Goal: Transaction & Acquisition: Purchase product/service

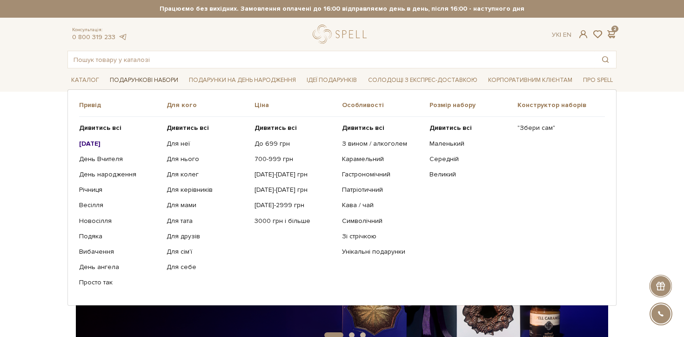
click at [157, 80] on link "Подарункові набори" at bounding box center [144, 80] width 76 height 14
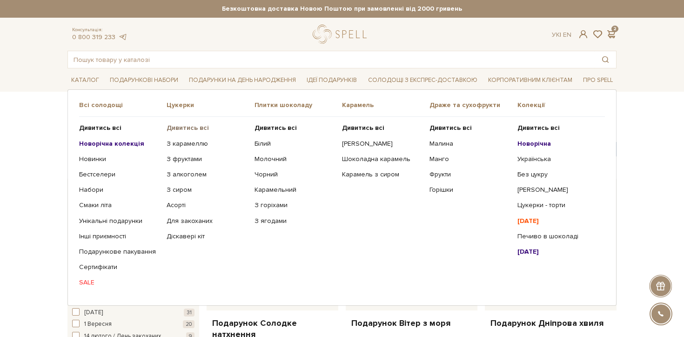
click at [201, 126] on b "Дивитись всі" at bounding box center [188, 128] width 42 height 8
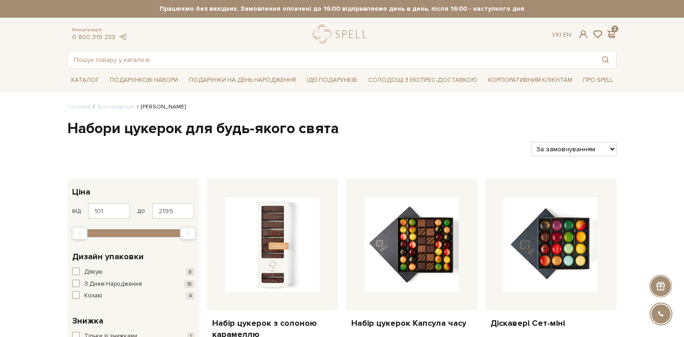
scroll to position [1498, 0]
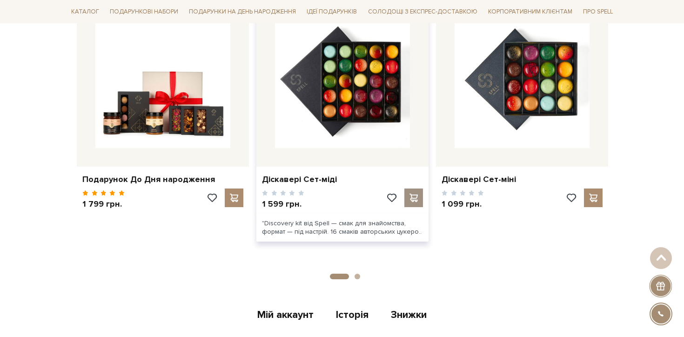
click at [414, 192] on div at bounding box center [414, 198] width 19 height 19
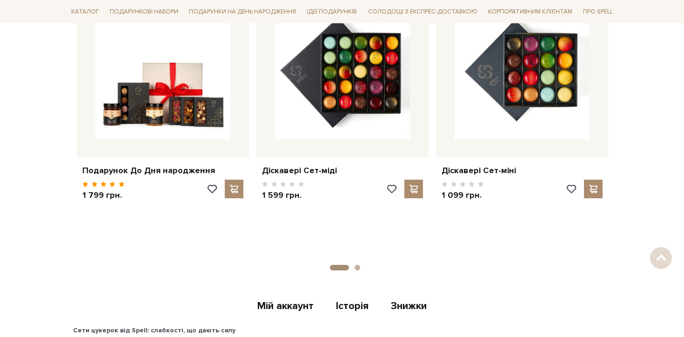
scroll to position [1498, 0]
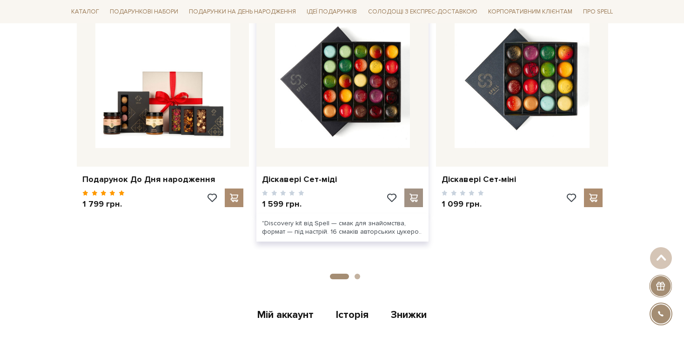
click at [415, 194] on span at bounding box center [414, 198] width 12 height 8
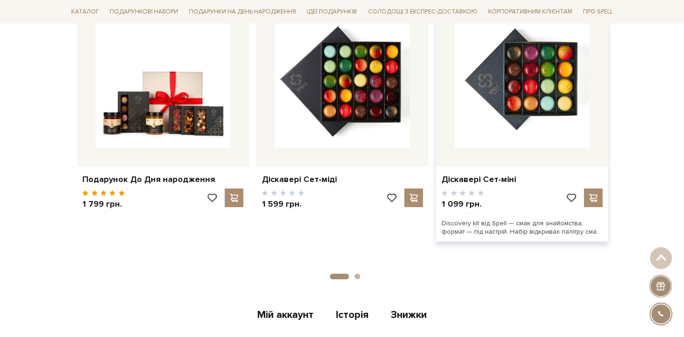
scroll to position [1258, 0]
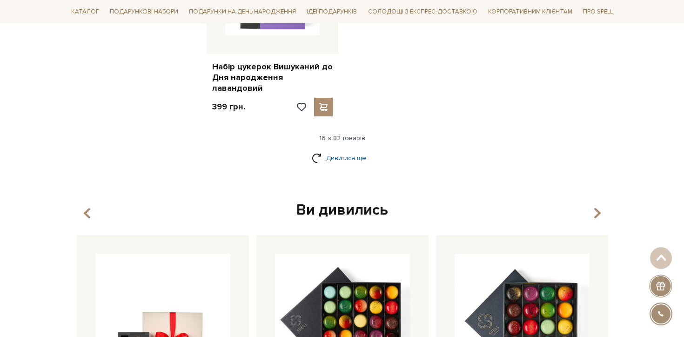
click at [350, 151] on link "Дивитися ще" at bounding box center [342, 158] width 61 height 16
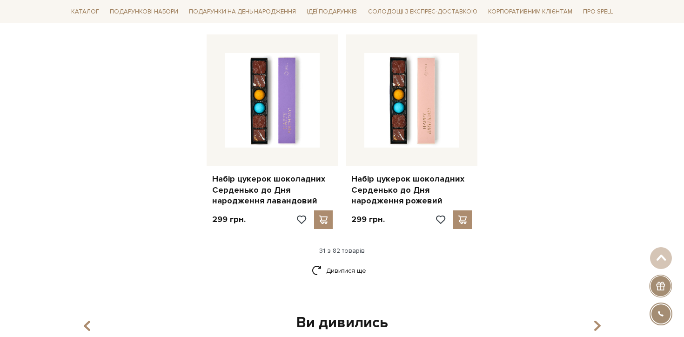
scroll to position [2150, 0]
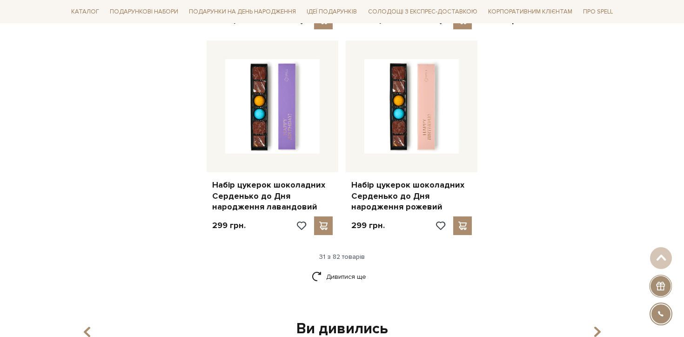
click at [357, 269] on div "Дивитися ще" at bounding box center [342, 282] width 557 height 27
click at [357, 269] on link "Дивитися ще" at bounding box center [342, 277] width 61 height 16
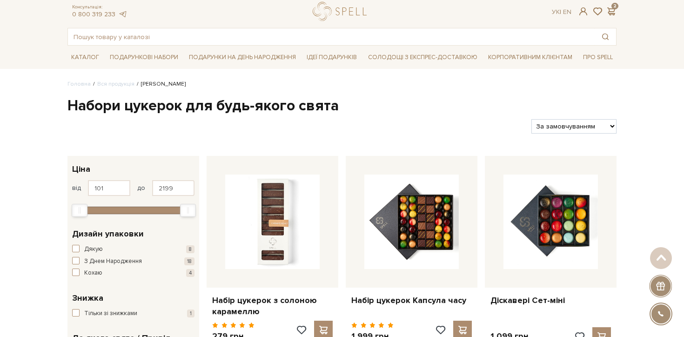
scroll to position [0, 0]
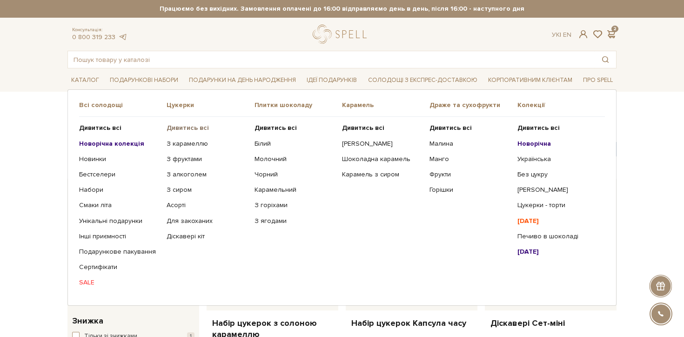
click at [179, 131] on b "Дивитись всі" at bounding box center [188, 128] width 42 height 8
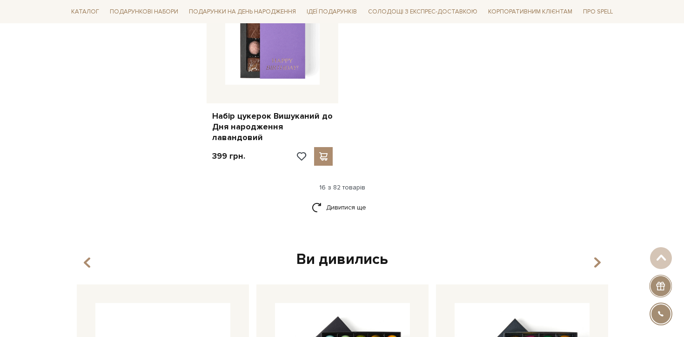
scroll to position [1198, 0]
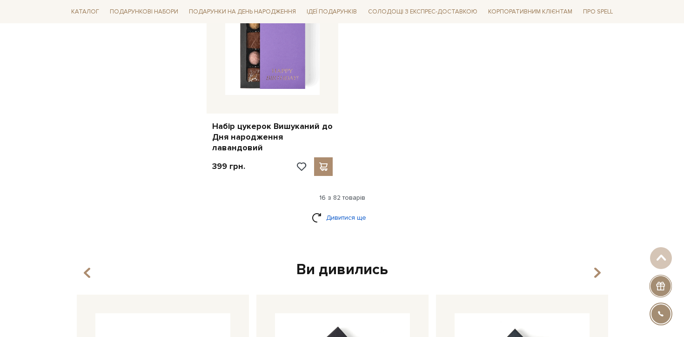
click at [354, 210] on link "Дивитися ще" at bounding box center [342, 218] width 61 height 16
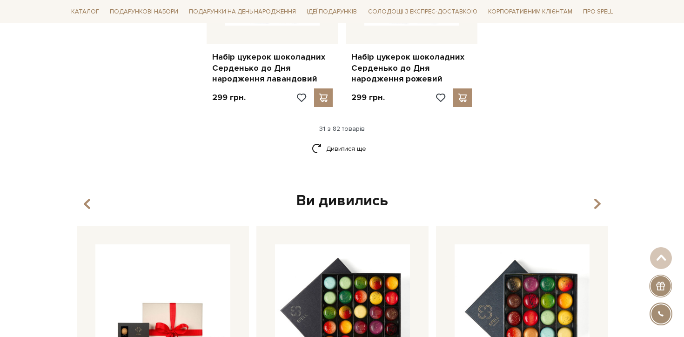
scroll to position [2255, 0]
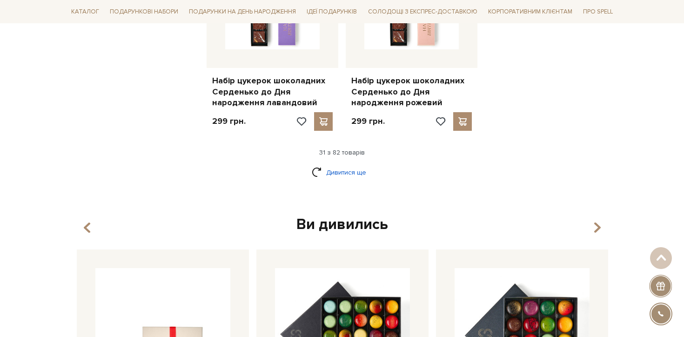
click at [344, 164] on link "Дивитися ще" at bounding box center [342, 172] width 61 height 16
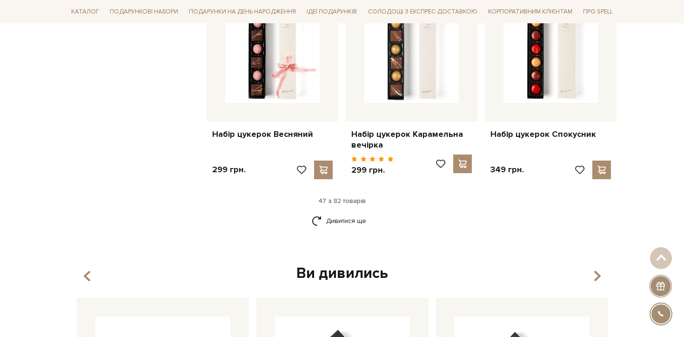
scroll to position [3221, 0]
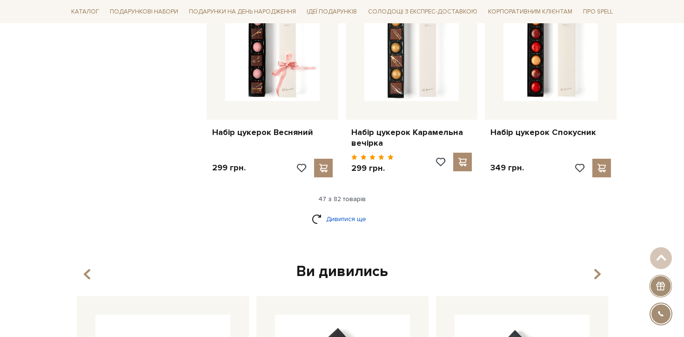
click at [341, 211] on link "Дивитися ще" at bounding box center [342, 219] width 61 height 16
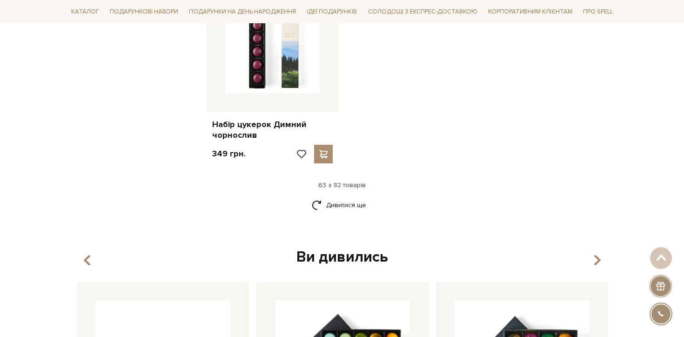
scroll to position [4403, 0]
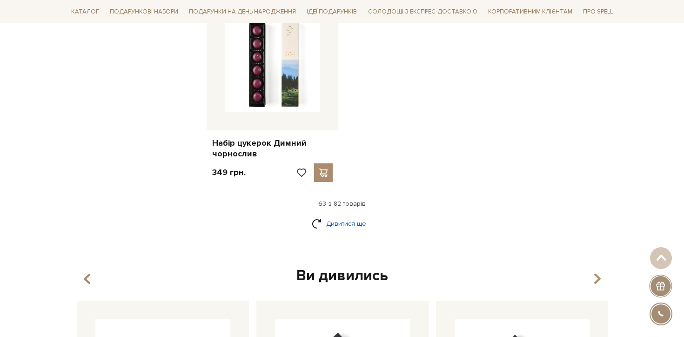
click at [348, 216] on link "Дивитися ще" at bounding box center [342, 224] width 61 height 16
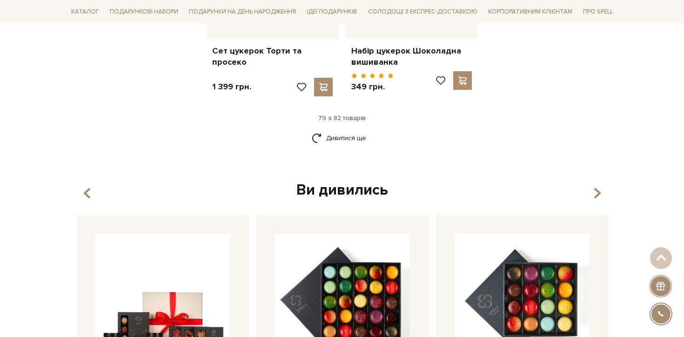
scroll to position [5384, 0]
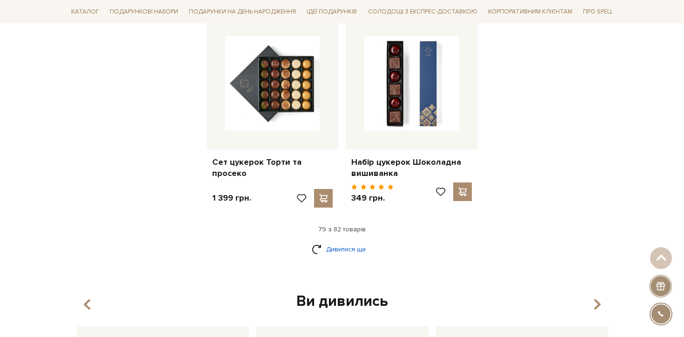
click at [343, 241] on link "Дивитися ще" at bounding box center [342, 249] width 61 height 16
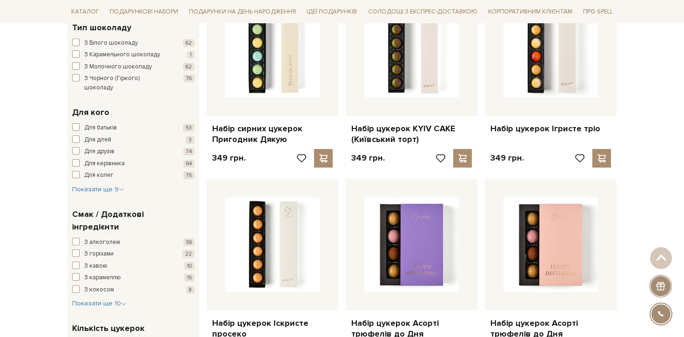
scroll to position [0, 0]
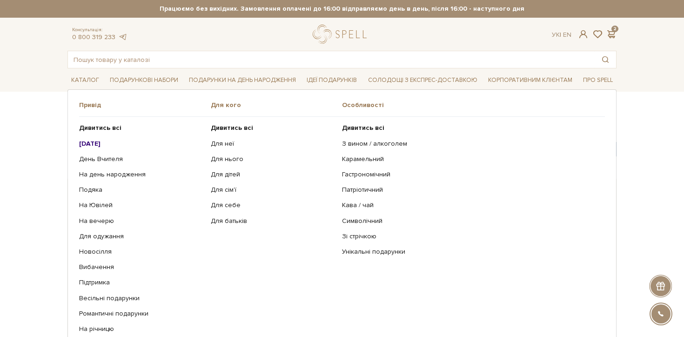
click at [101, 143] on b "[DATE]" at bounding box center [89, 144] width 21 height 8
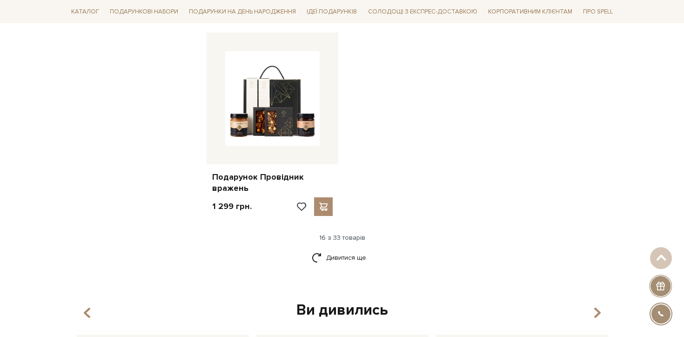
scroll to position [1123, 0]
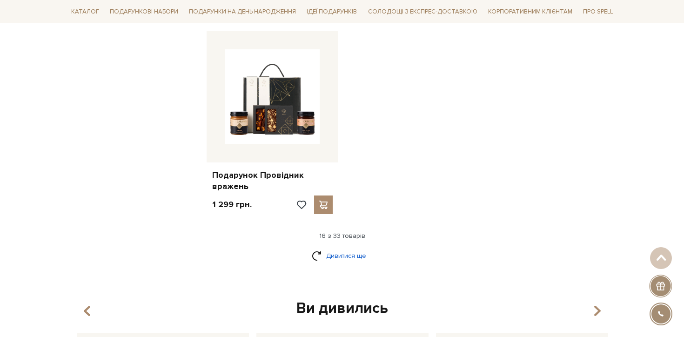
click at [355, 257] on link "Дивитися ще" at bounding box center [342, 256] width 61 height 16
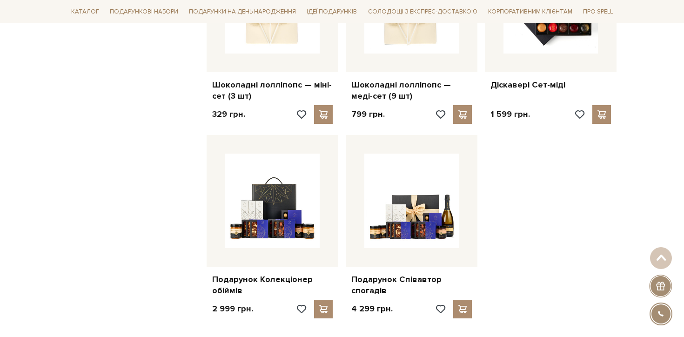
scroll to position [2082, 0]
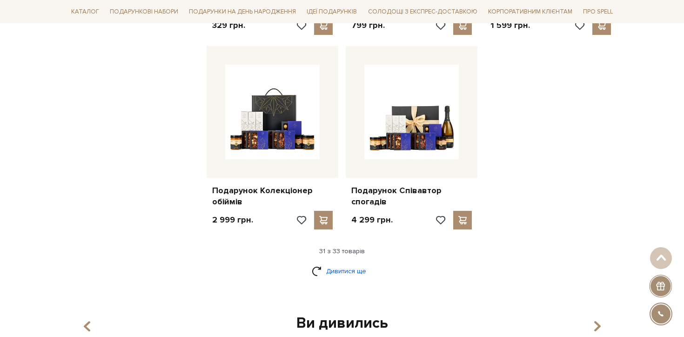
click at [349, 263] on link "Дивитися ще" at bounding box center [342, 271] width 61 height 16
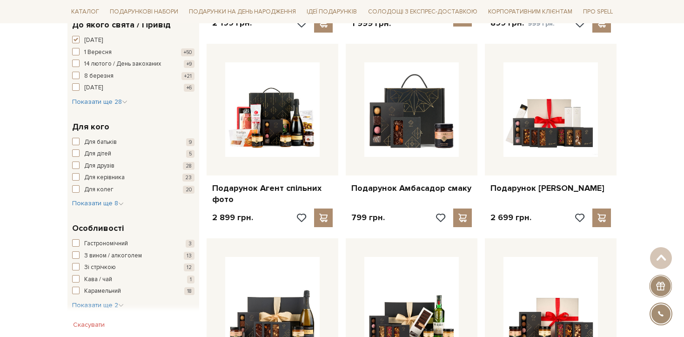
scroll to position [0, 0]
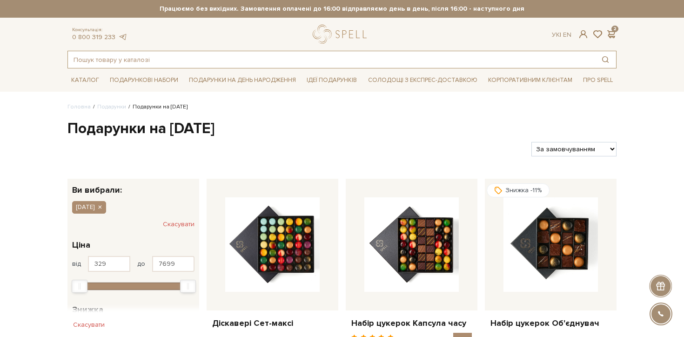
click at [145, 56] on input "text" at bounding box center [331, 59] width 527 height 17
paste input "Адвент-календар"
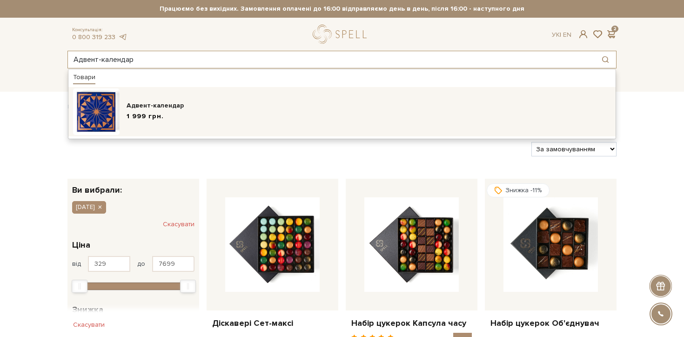
type input "Адвент-календар"
click at [150, 102] on div "Адвент-календар" at bounding box center [369, 105] width 485 height 9
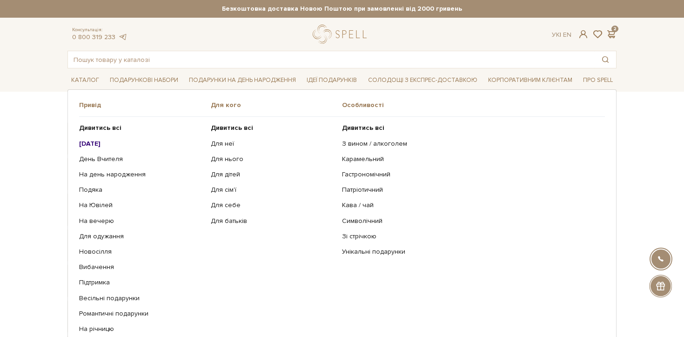
click at [101, 142] on b "[DATE]" at bounding box center [89, 144] width 21 height 8
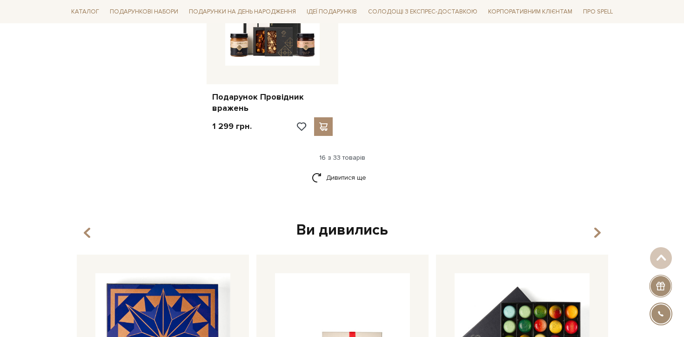
scroll to position [1103, 0]
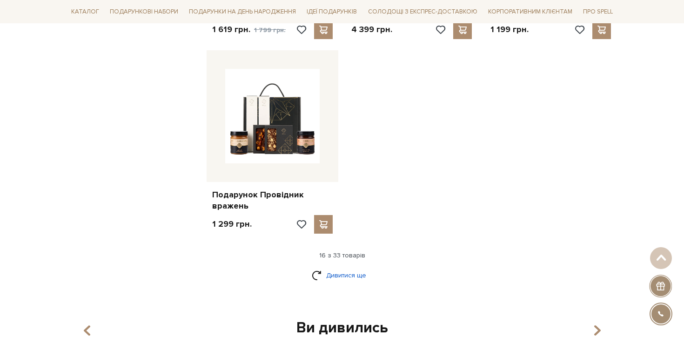
click at [342, 278] on link "Дивитися ще" at bounding box center [342, 275] width 61 height 16
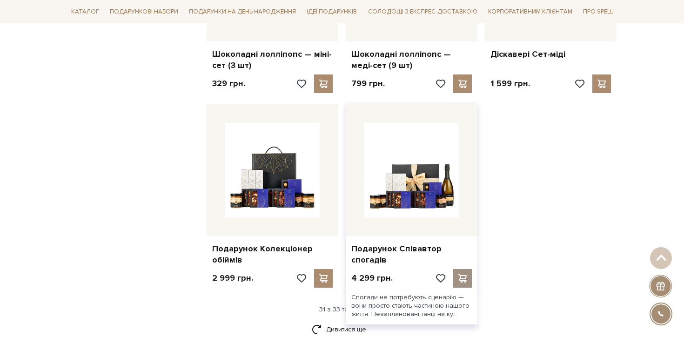
scroll to position [2029, 0]
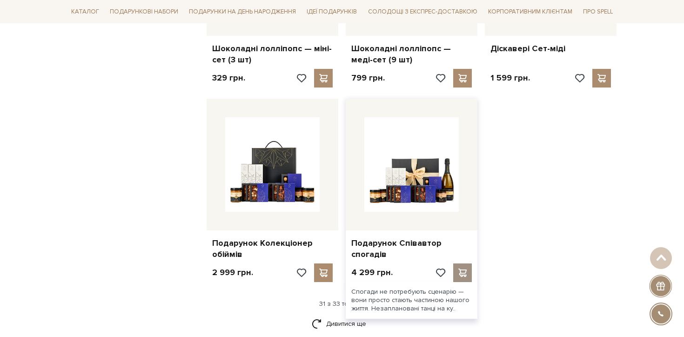
click at [466, 269] on span at bounding box center [463, 273] width 12 height 8
click at [464, 271] on span at bounding box center [463, 273] width 12 height 8
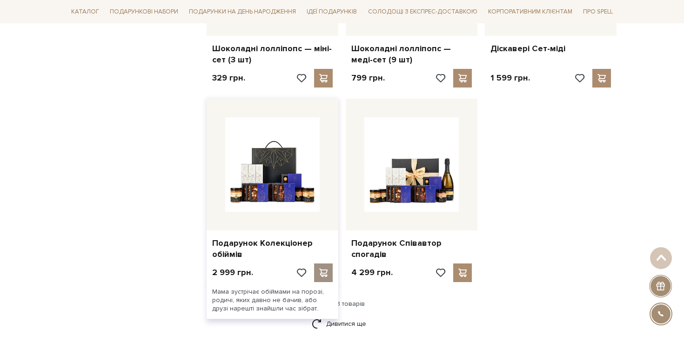
click at [323, 271] on span at bounding box center [324, 273] width 12 height 8
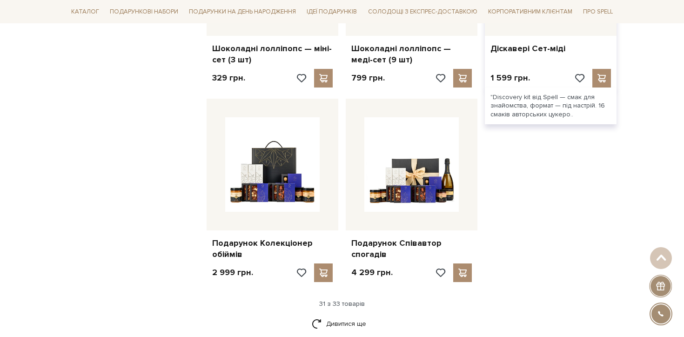
click at [604, 75] on span at bounding box center [602, 78] width 12 height 8
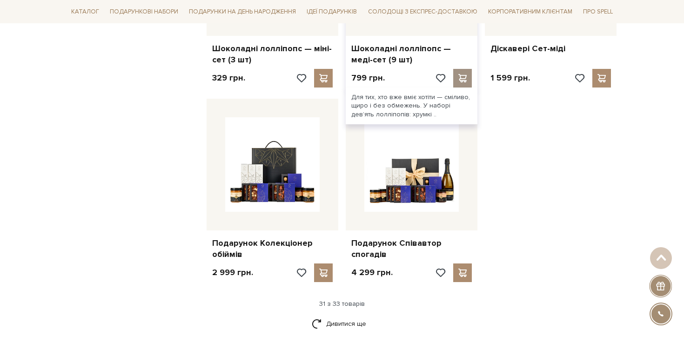
click at [463, 74] on span at bounding box center [463, 78] width 12 height 8
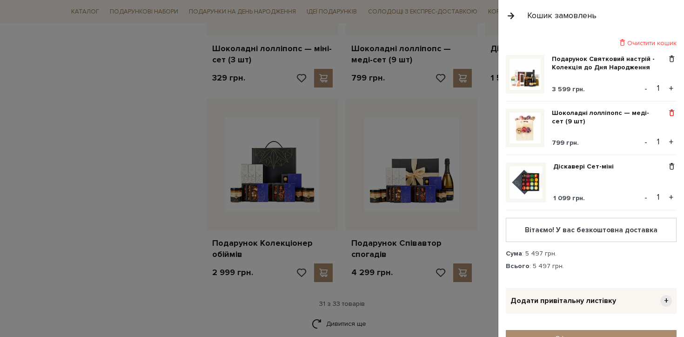
click at [671, 111] on span at bounding box center [672, 113] width 10 height 8
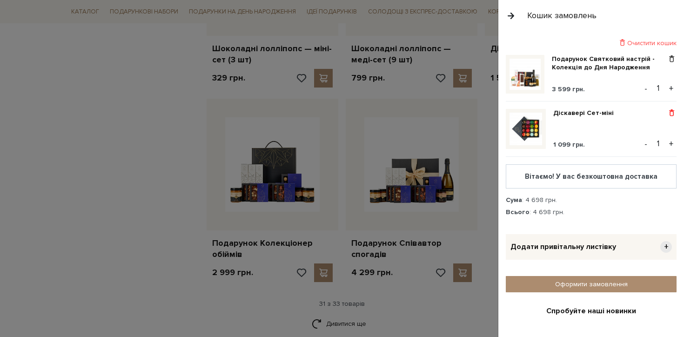
click at [672, 112] on span at bounding box center [672, 113] width 10 height 8
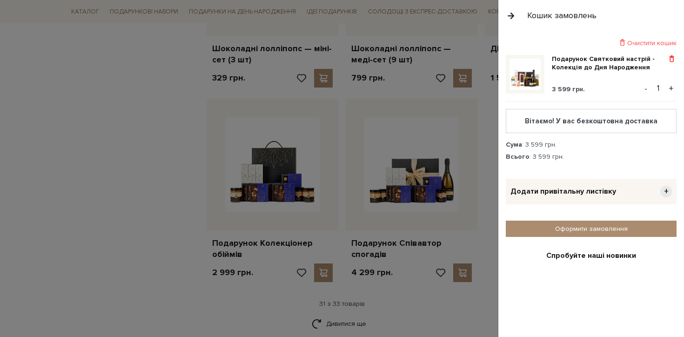
click at [669, 61] on span at bounding box center [672, 59] width 10 height 8
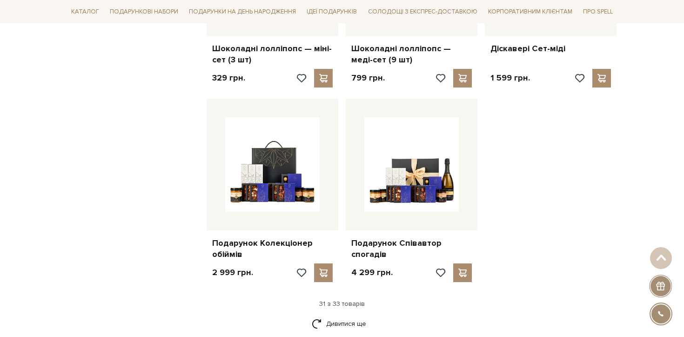
click at [384, 140] on div at bounding box center [342, 168] width 684 height 337
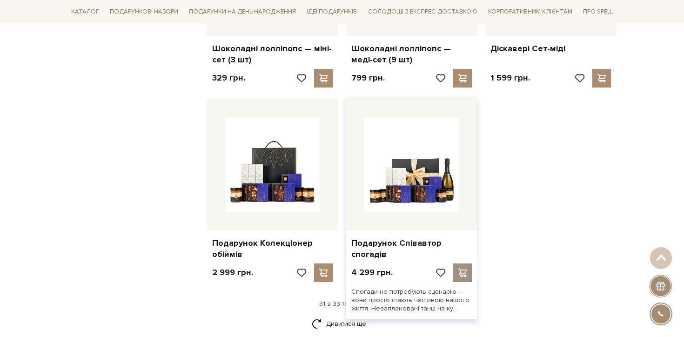
click at [463, 270] on span at bounding box center [463, 273] width 12 height 8
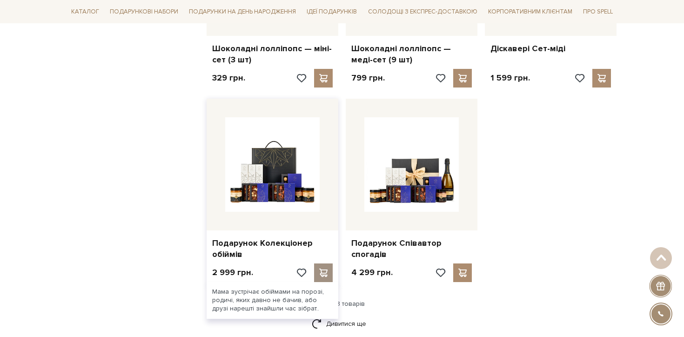
click at [318, 269] on span at bounding box center [324, 273] width 12 height 8
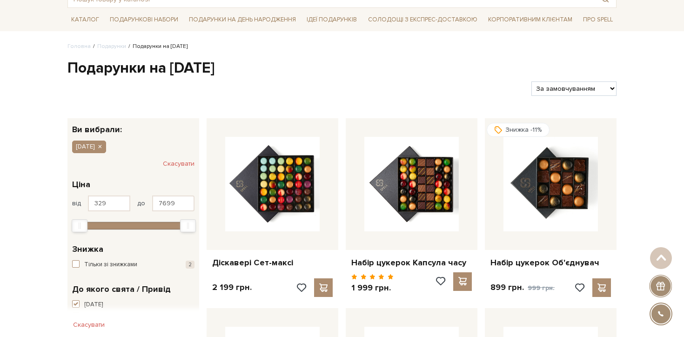
scroll to position [0, 0]
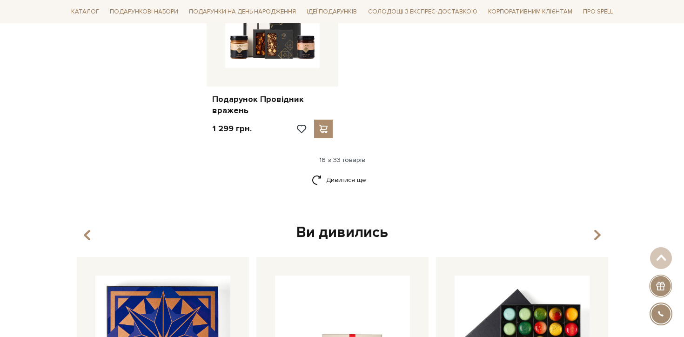
scroll to position [1172, 0]
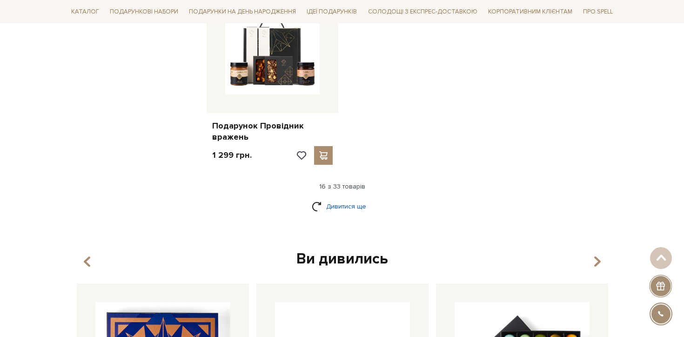
click at [357, 206] on link "Дивитися ще" at bounding box center [342, 206] width 61 height 16
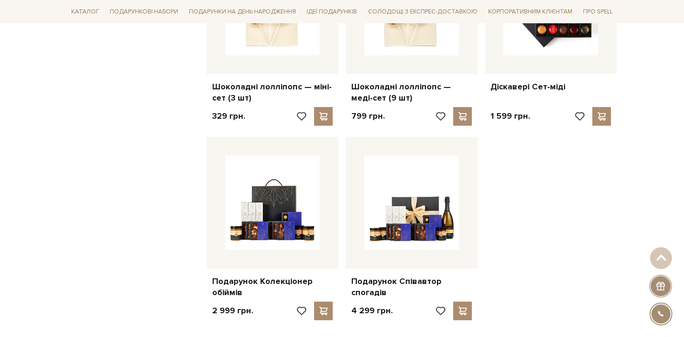
scroll to position [2027, 0]
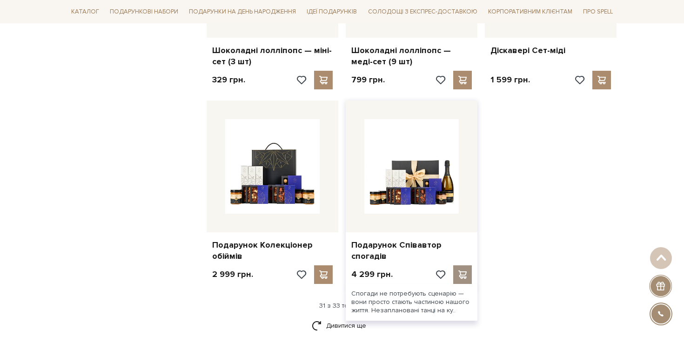
click at [464, 271] on span at bounding box center [463, 275] width 12 height 8
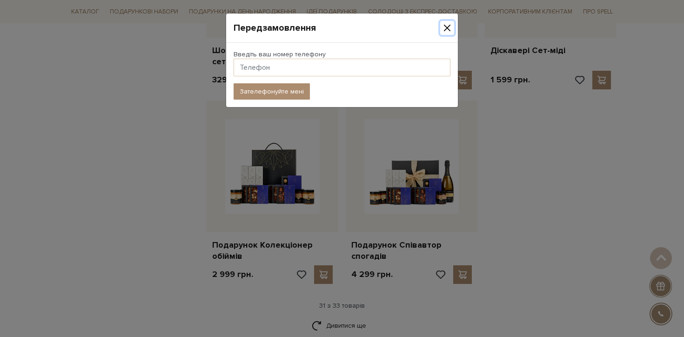
click at [448, 23] on button "Close" at bounding box center [447, 28] width 14 height 14
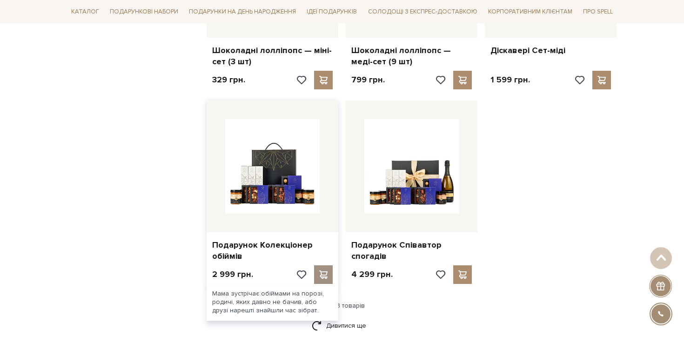
click at [325, 265] on div at bounding box center [323, 274] width 19 height 19
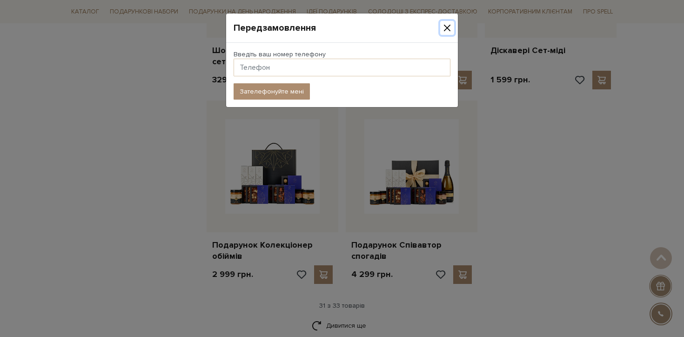
click at [447, 26] on button "Close" at bounding box center [447, 28] width 14 height 14
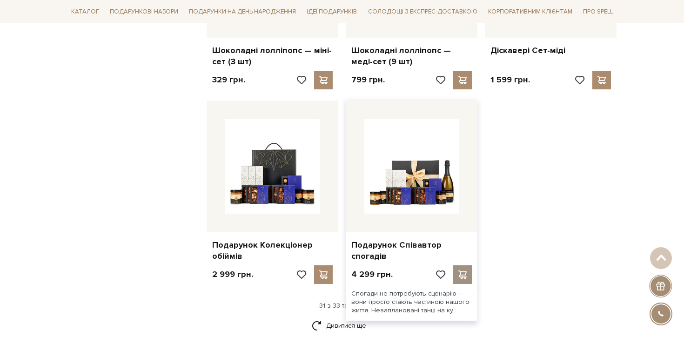
click at [460, 272] on span at bounding box center [463, 275] width 12 height 8
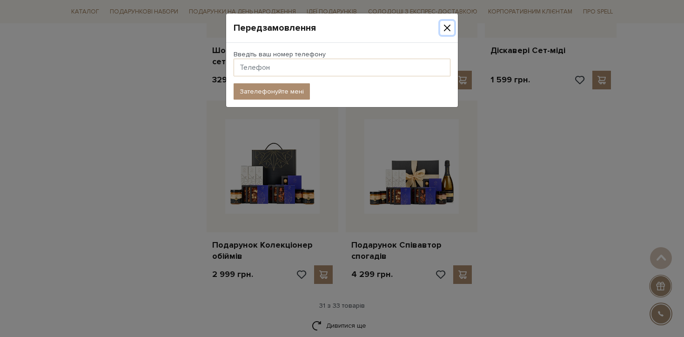
click at [444, 31] on button "Close" at bounding box center [447, 28] width 14 height 14
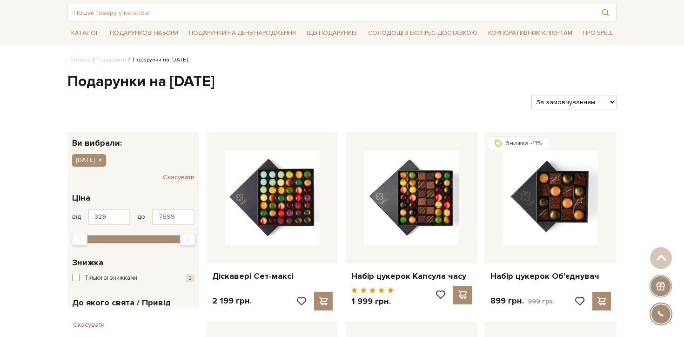
scroll to position [0, 0]
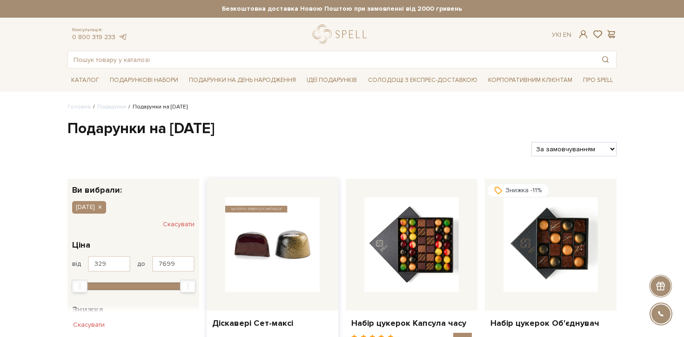
click at [298, 227] on img at bounding box center [272, 244] width 95 height 95
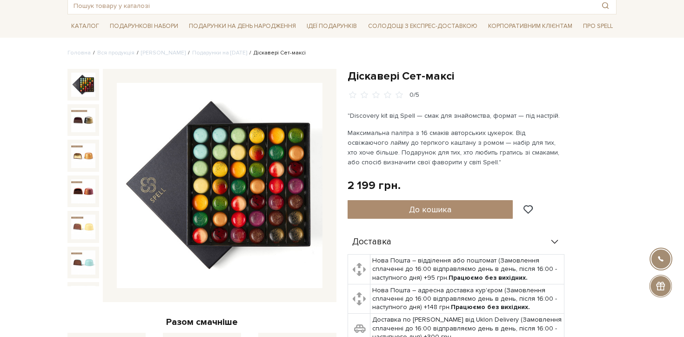
scroll to position [58, 0]
